Goal: Find specific page/section: Find specific page/section

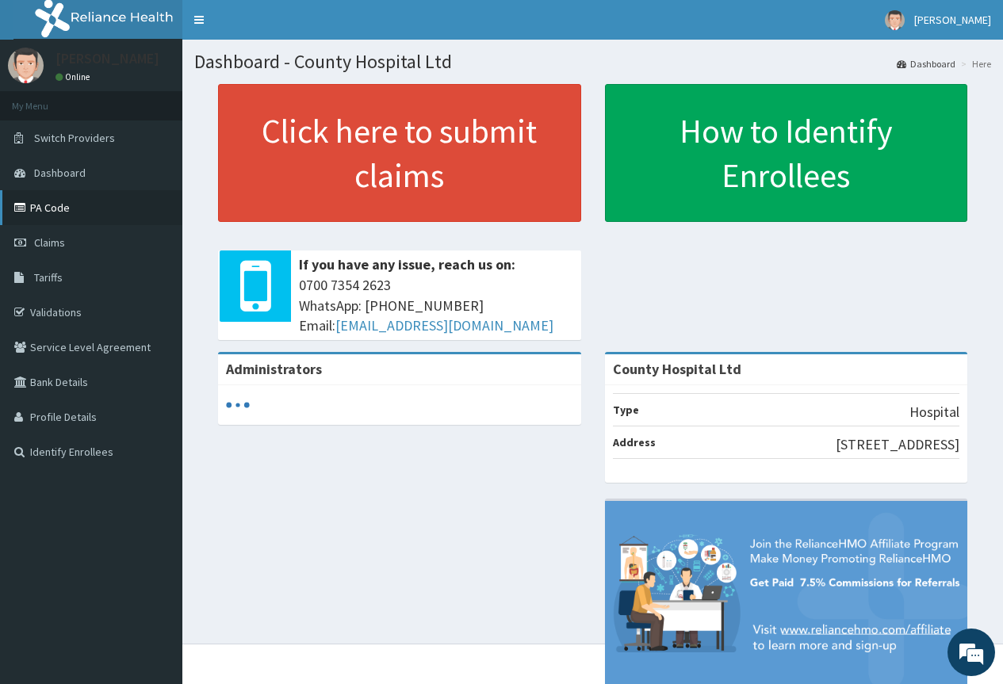
click at [92, 199] on link "PA Code" at bounding box center [91, 207] width 182 height 35
click at [71, 211] on link "PA Code" at bounding box center [91, 207] width 182 height 35
